Goal: Information Seeking & Learning: Learn about a topic

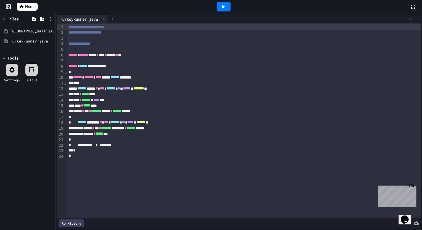
click at [23, 7] on icon at bounding box center [21, 6] width 5 height 5
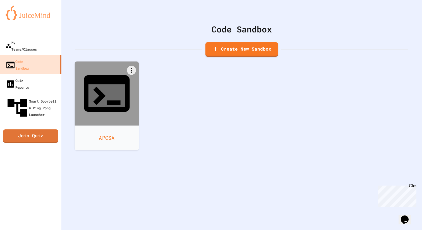
click at [107, 93] on div at bounding box center [107, 93] width 64 height 64
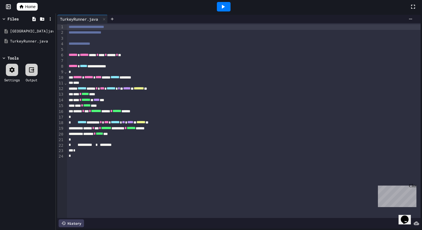
click at [21, 4] on icon at bounding box center [21, 6] width 5 height 5
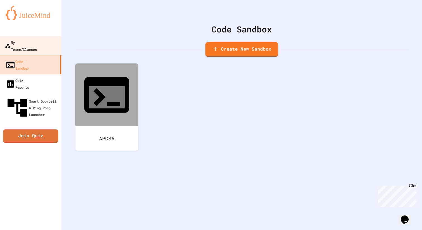
click at [32, 42] on div "My Teams/Classes" at bounding box center [21, 46] width 32 height 14
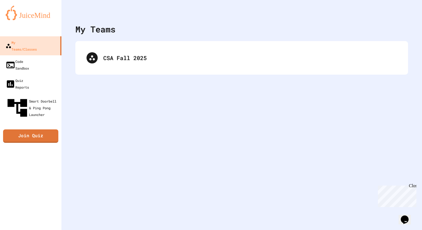
click at [117, 81] on div "My Teams CSA Fall 2025" at bounding box center [241, 115] width 361 height 230
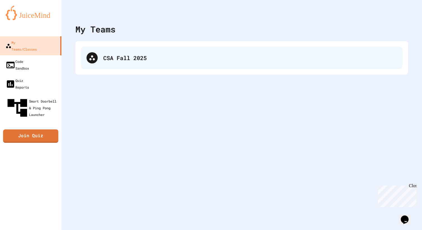
click at [123, 66] on div "CSA Fall 2025" at bounding box center [242, 58] width 322 height 22
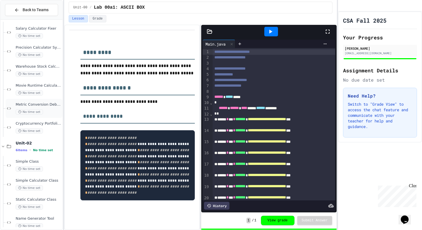
scroll to position [142, 0]
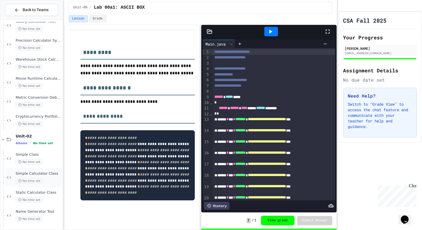
click at [29, 172] on span "Simple Calculator Class" at bounding box center [39, 173] width 46 height 5
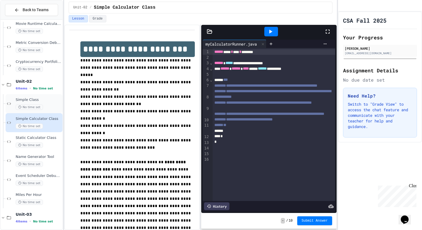
scroll to position [197, 0]
click at [33, 141] on div "Static Calculator Class No time set" at bounding box center [39, 141] width 46 height 12
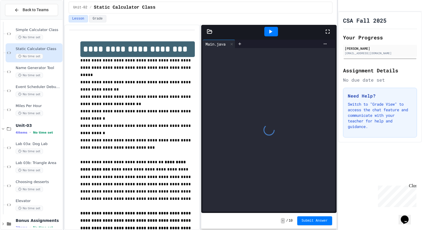
scroll to position [295, 0]
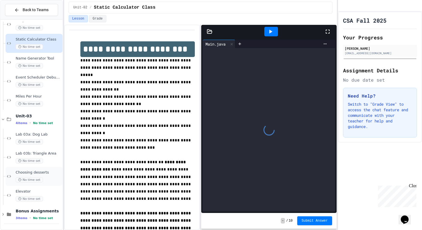
click at [45, 174] on span "Choosing desserts" at bounding box center [39, 172] width 46 height 5
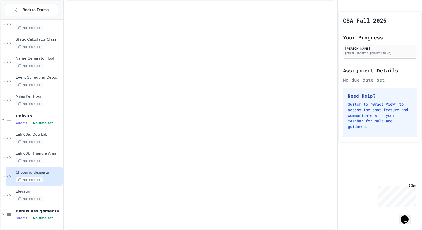
scroll to position [288, 0]
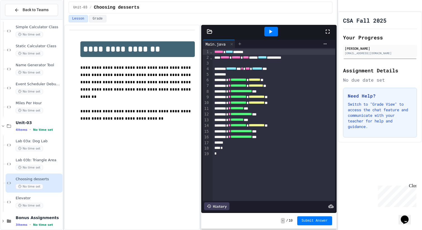
click at [242, 44] on icon at bounding box center [240, 44] width 4 height 4
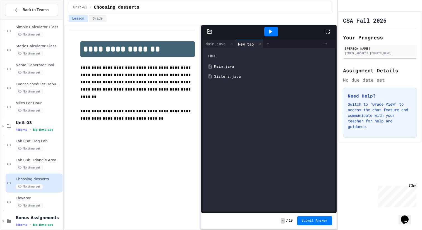
click at [236, 73] on div "Sisters.java" at bounding box center [268, 76] width 127 height 10
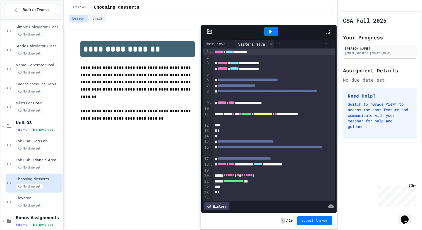
click at [236, 73] on div at bounding box center [274, 75] width 123 height 6
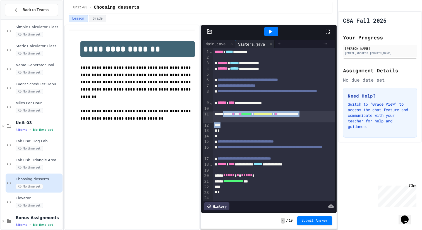
drag, startPoint x: 255, startPoint y: 123, endPoint x: 228, endPoint y: 114, distance: 27.7
click at [228, 114] on div "**********" at bounding box center [274, 179] width 123 height 263
copy div "**********"
click at [253, 120] on div "**********" at bounding box center [274, 116] width 123 height 11
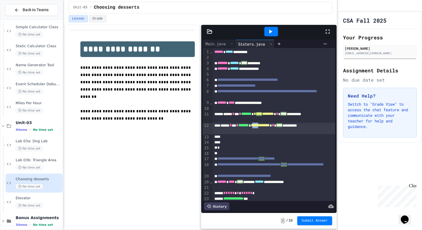
drag, startPoint x: 280, startPoint y: 126, endPoint x: 271, endPoint y: 126, distance: 8.7
click at [270, 126] on span "**********" at bounding box center [260, 125] width 19 height 4
drag, startPoint x: 225, startPoint y: 131, endPoint x: 208, endPoint y: 131, distance: 16.7
click at [208, 131] on div "**********" at bounding box center [269, 124] width 133 height 153
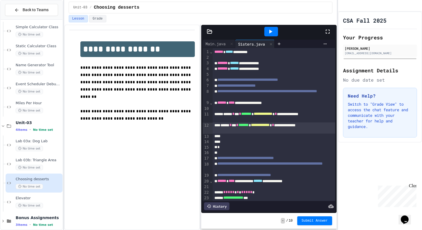
click at [279, 136] on div at bounding box center [274, 136] width 123 height 6
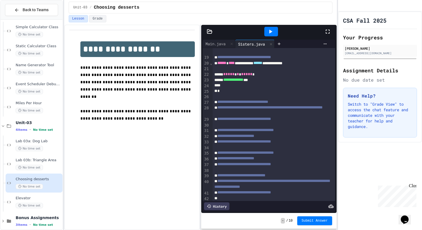
scroll to position [125, 0]
